Goal: Task Accomplishment & Management: Complete application form

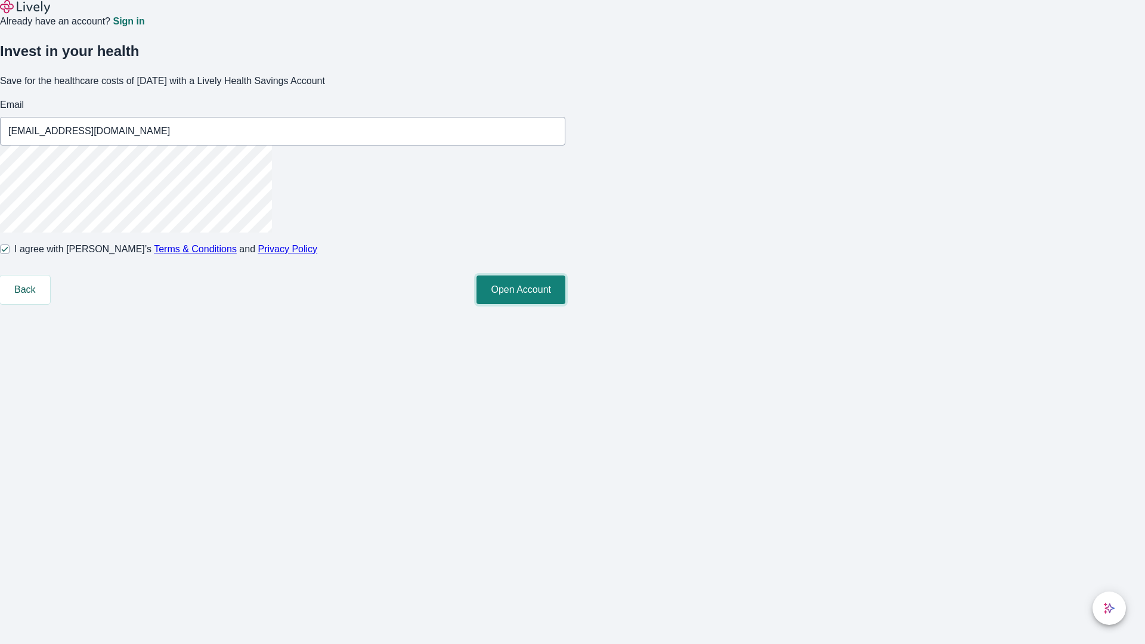
click at [565, 304] on button "Open Account" at bounding box center [521, 290] width 89 height 29
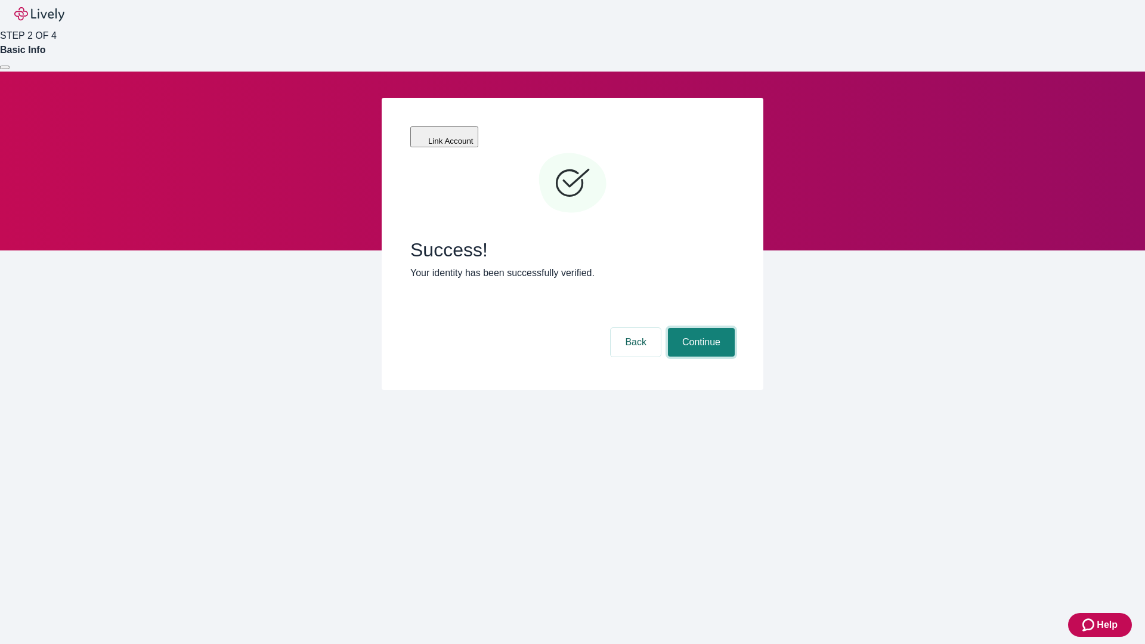
click at [700, 328] on button "Continue" at bounding box center [701, 342] width 67 height 29
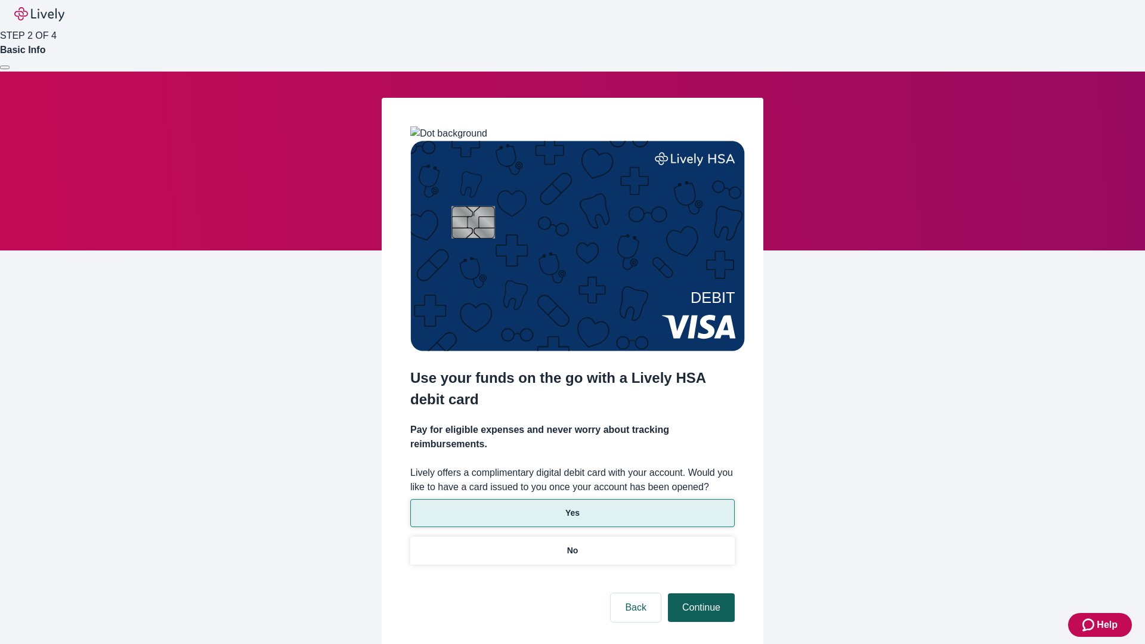
click at [572, 507] on p "Yes" at bounding box center [572, 513] width 14 height 13
click at [700, 593] on button "Continue" at bounding box center [701, 607] width 67 height 29
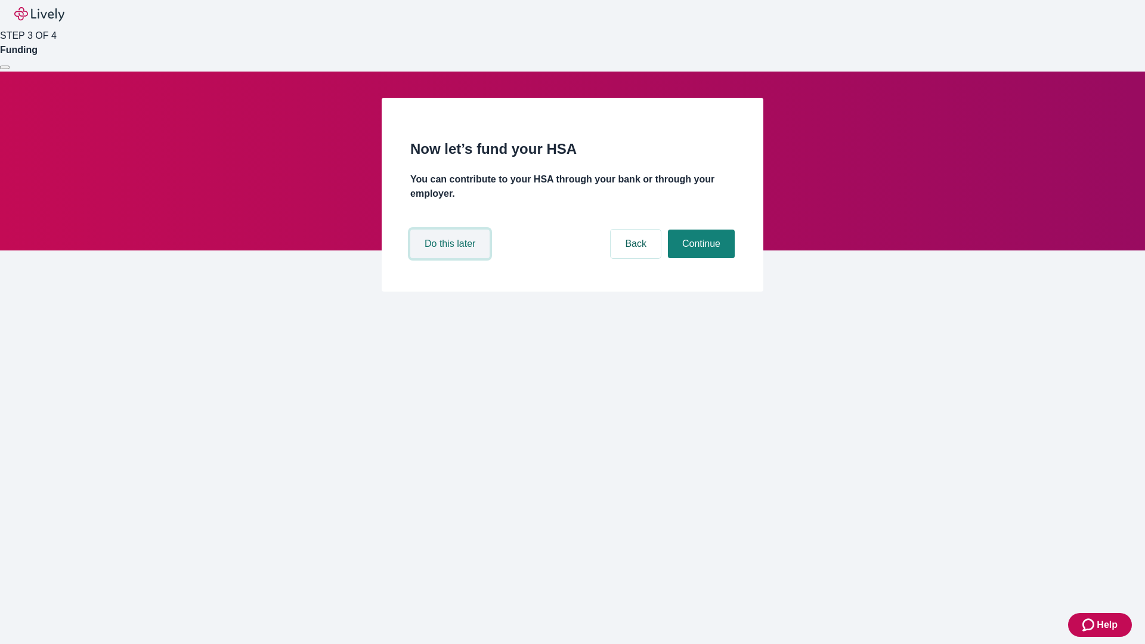
click at [451, 258] on button "Do this later" at bounding box center [449, 244] width 79 height 29
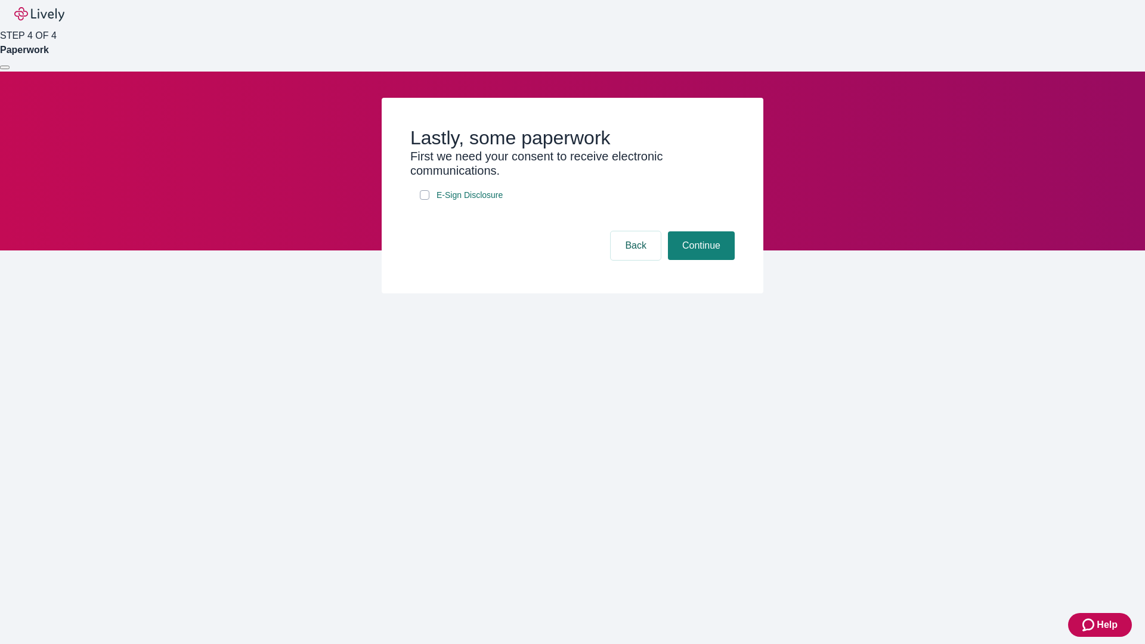
click at [425, 200] on input "E-Sign Disclosure" at bounding box center [425, 195] width 10 height 10
checkbox input "true"
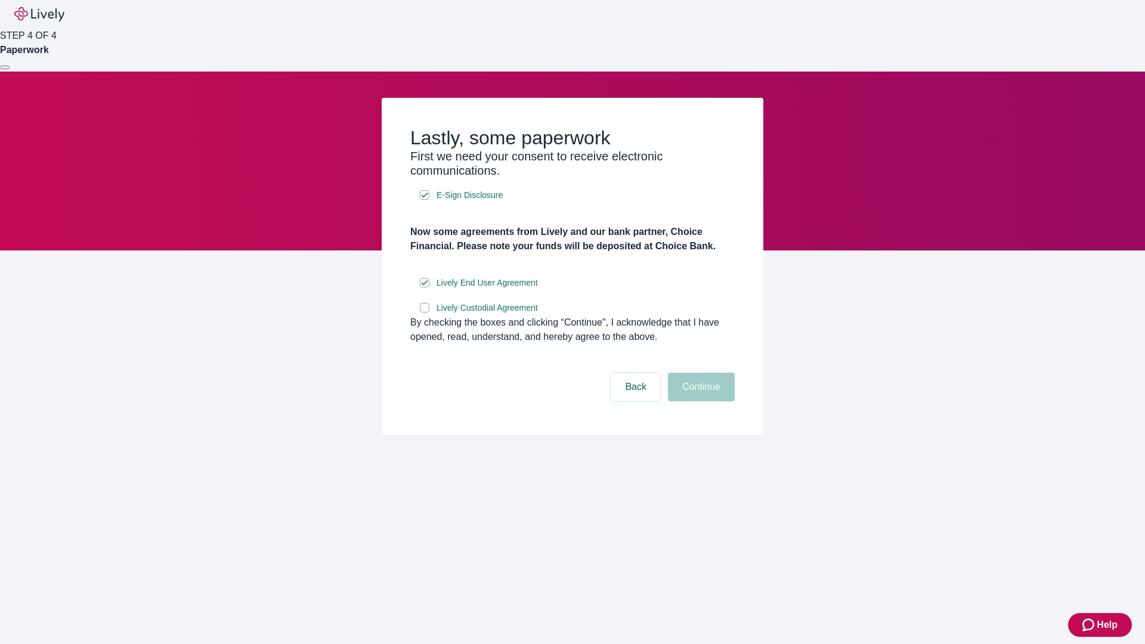
click at [425, 313] on input "Lively Custodial Agreement" at bounding box center [425, 308] width 10 height 10
checkbox input "true"
click at [700, 401] on button "Continue" at bounding box center [701, 387] width 67 height 29
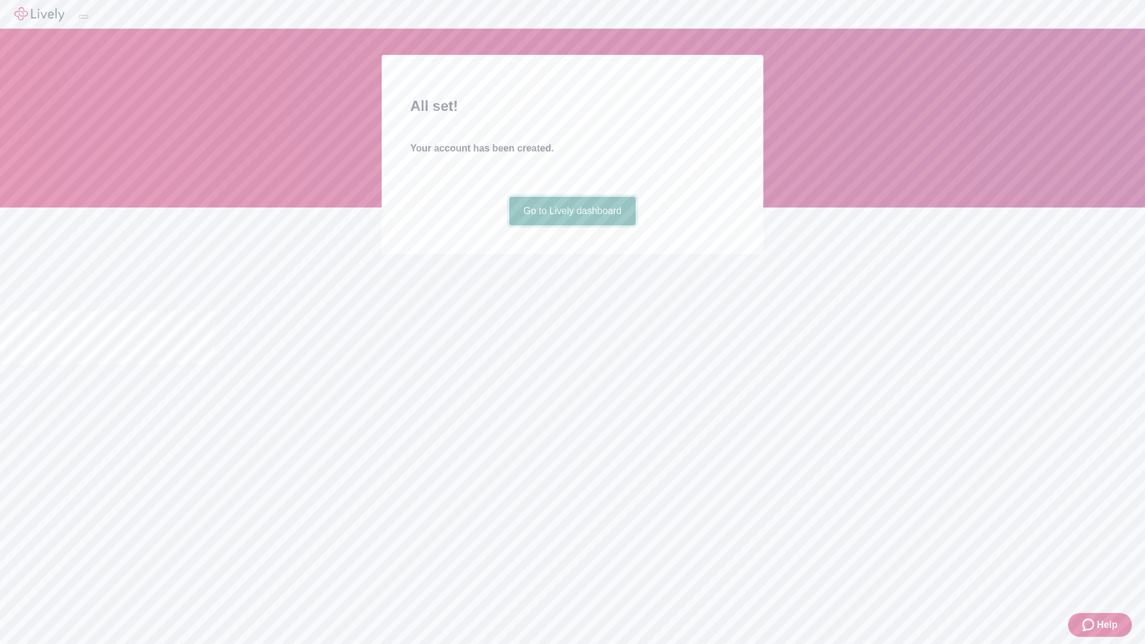
click at [572, 225] on link "Go to Lively dashboard" at bounding box center [572, 211] width 127 height 29
